Goal: Find specific page/section: Find specific page/section

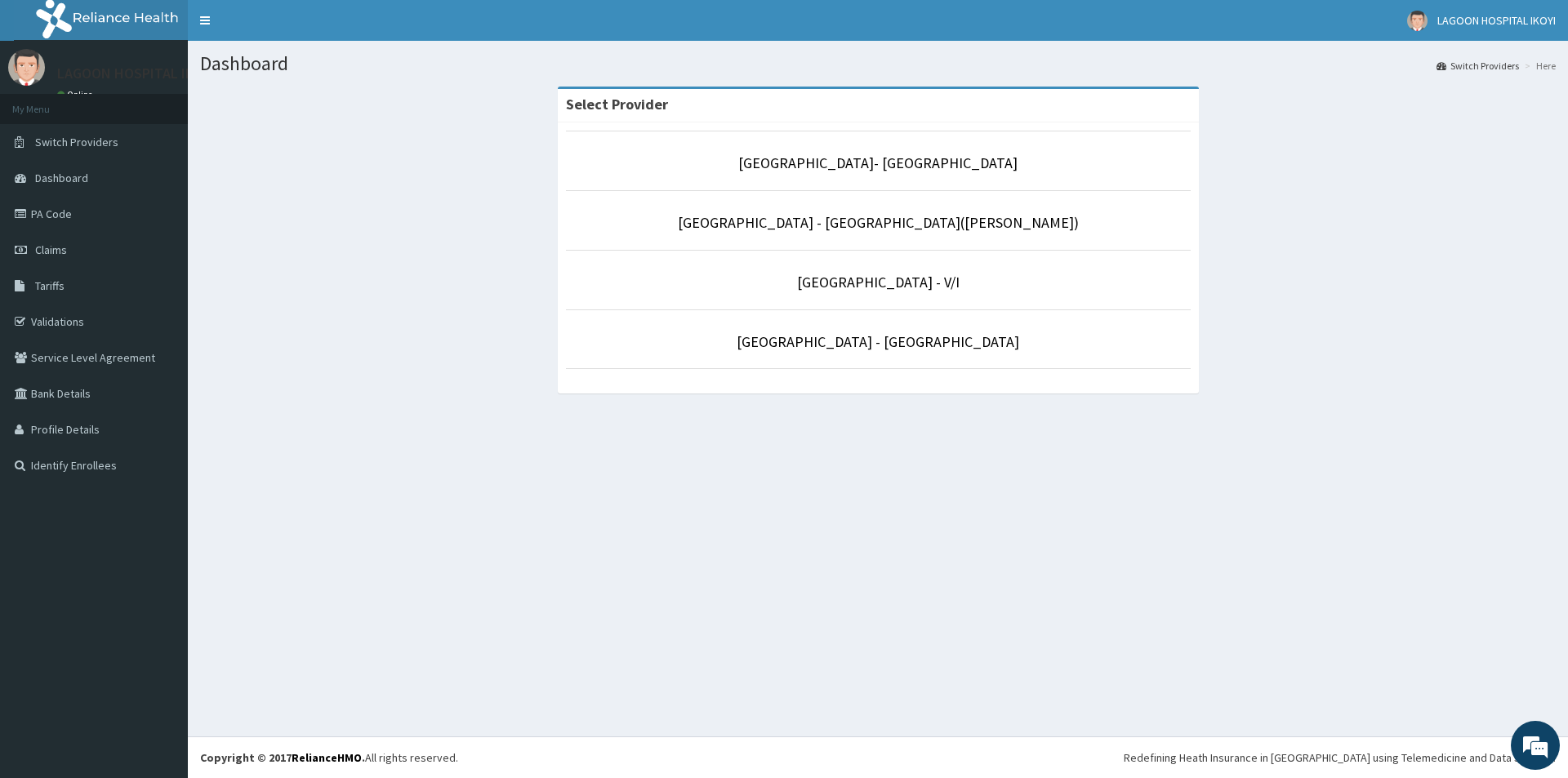
click at [886, 294] on li "[GEOGRAPHIC_DATA] - V/I" at bounding box center [878, 280] width 624 height 60
click at [887, 285] on link "[GEOGRAPHIC_DATA] - V/I" at bounding box center [878, 282] width 163 height 19
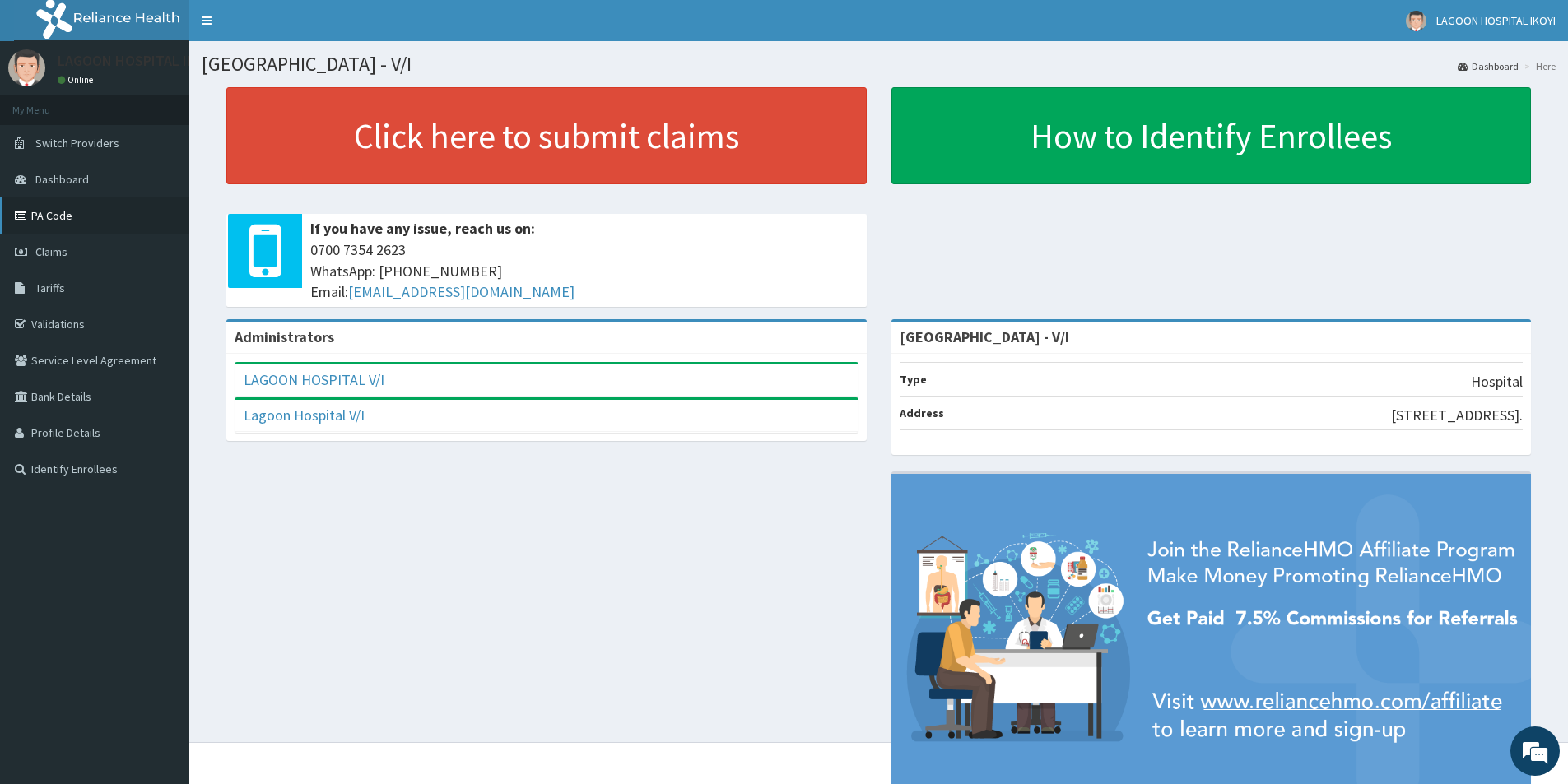
click at [68, 219] on link "PA Code" at bounding box center [94, 215] width 189 height 36
